Goal: Navigation & Orientation: Find specific page/section

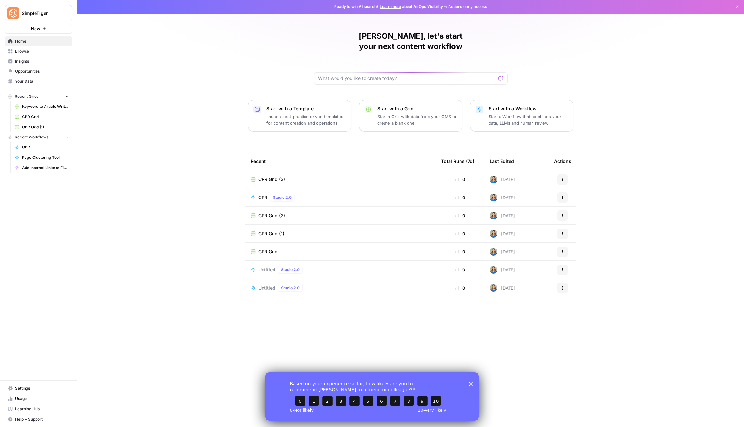
click at [30, 50] on span "Browse" at bounding box center [42, 51] width 54 height 6
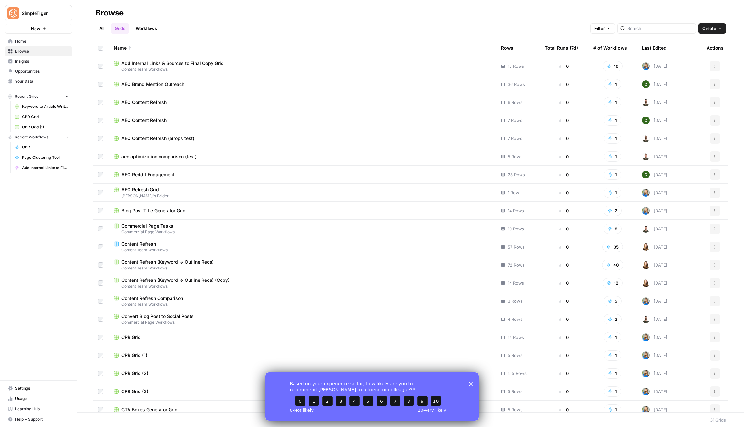
click at [150, 26] on link "Workflows" at bounding box center [146, 28] width 29 height 10
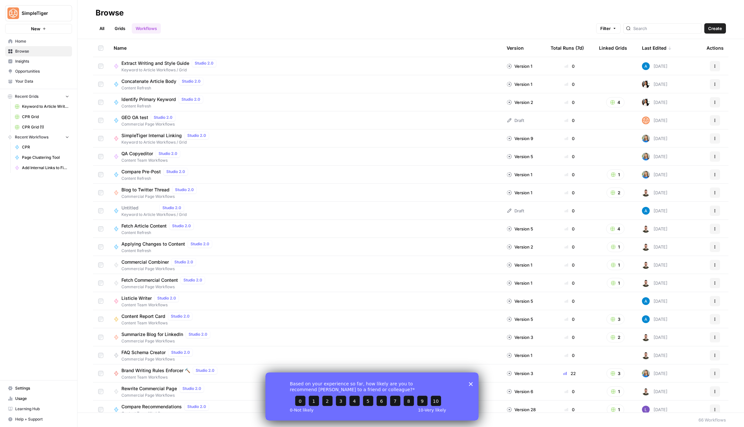
click at [120, 26] on link "Grids" at bounding box center [120, 28] width 18 height 10
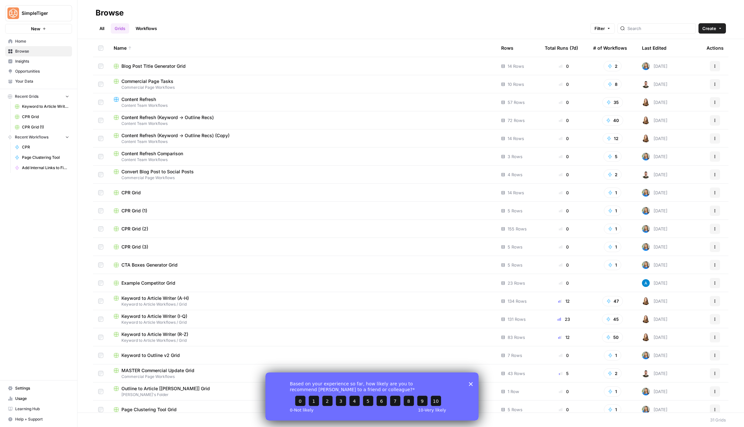
scroll to position [205, 0]
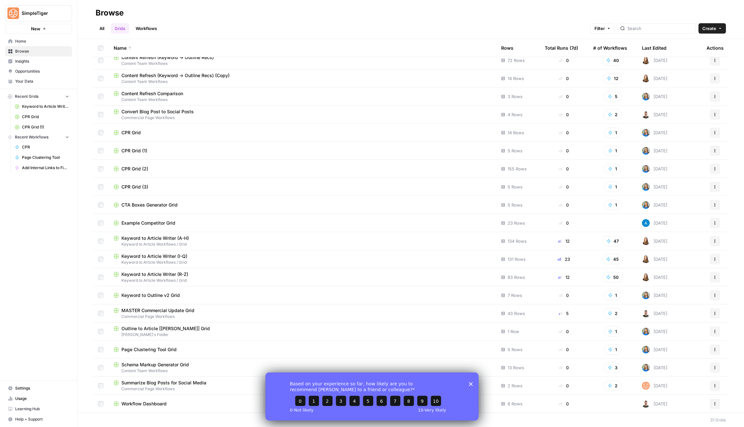
click at [214, 271] on div "Keyword to Article Writer (R-Z)" at bounding box center [302, 274] width 377 height 6
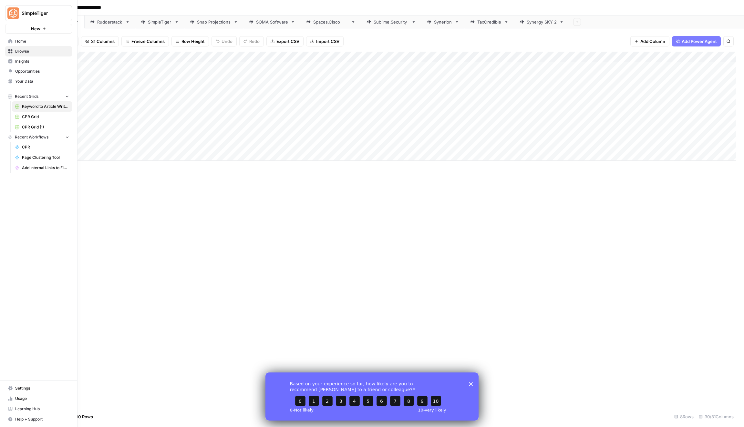
click at [16, 45] on link "Home" at bounding box center [38, 41] width 67 height 10
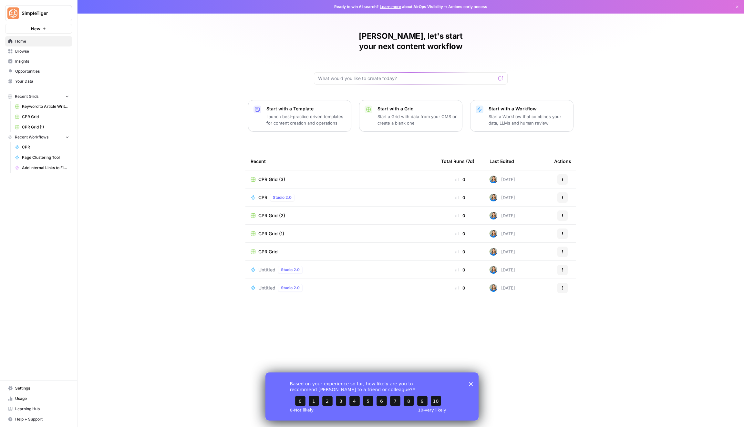
click at [19, 53] on span "Browse" at bounding box center [42, 51] width 54 height 6
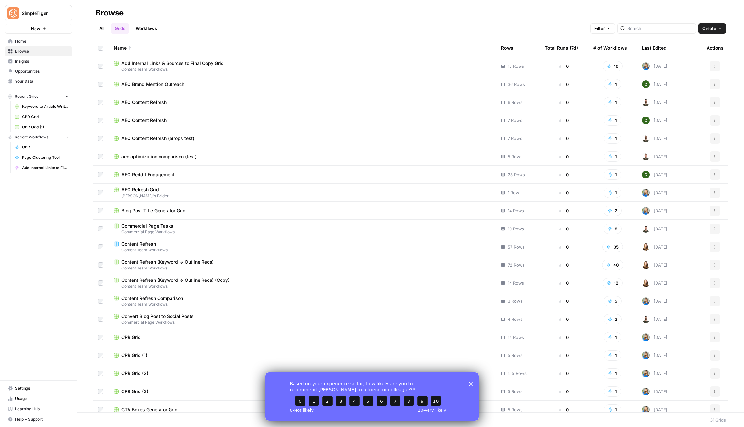
click at [42, 79] on span "Your Data" at bounding box center [42, 81] width 54 height 6
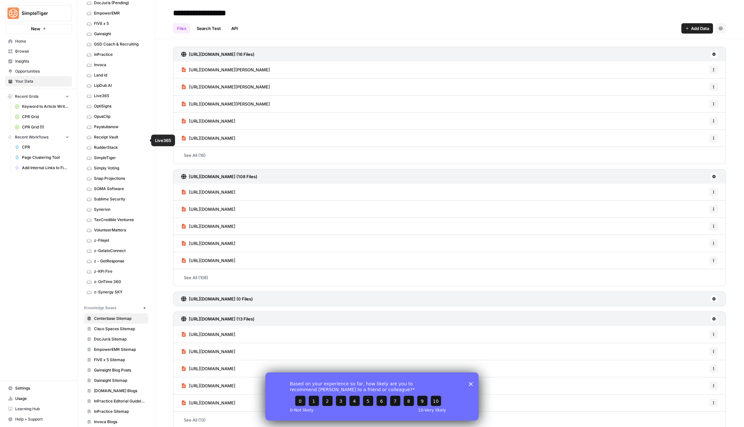
scroll to position [70, 0]
click at [118, 99] on link "OptiSigns" at bounding box center [116, 104] width 64 height 10
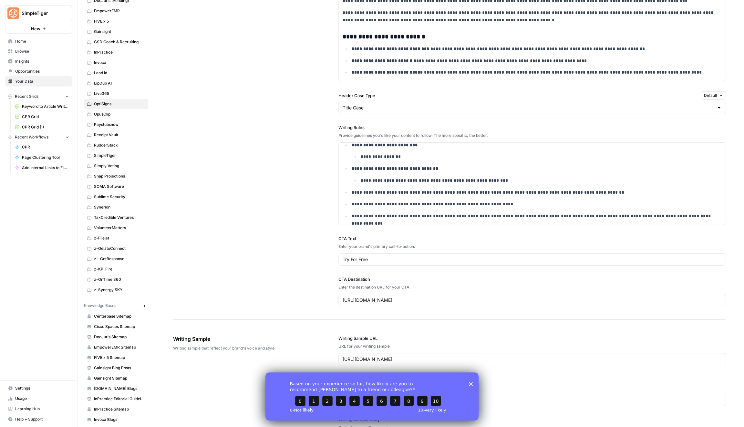
scroll to position [593, 0]
